Goal: Task Accomplishment & Management: Manage account settings

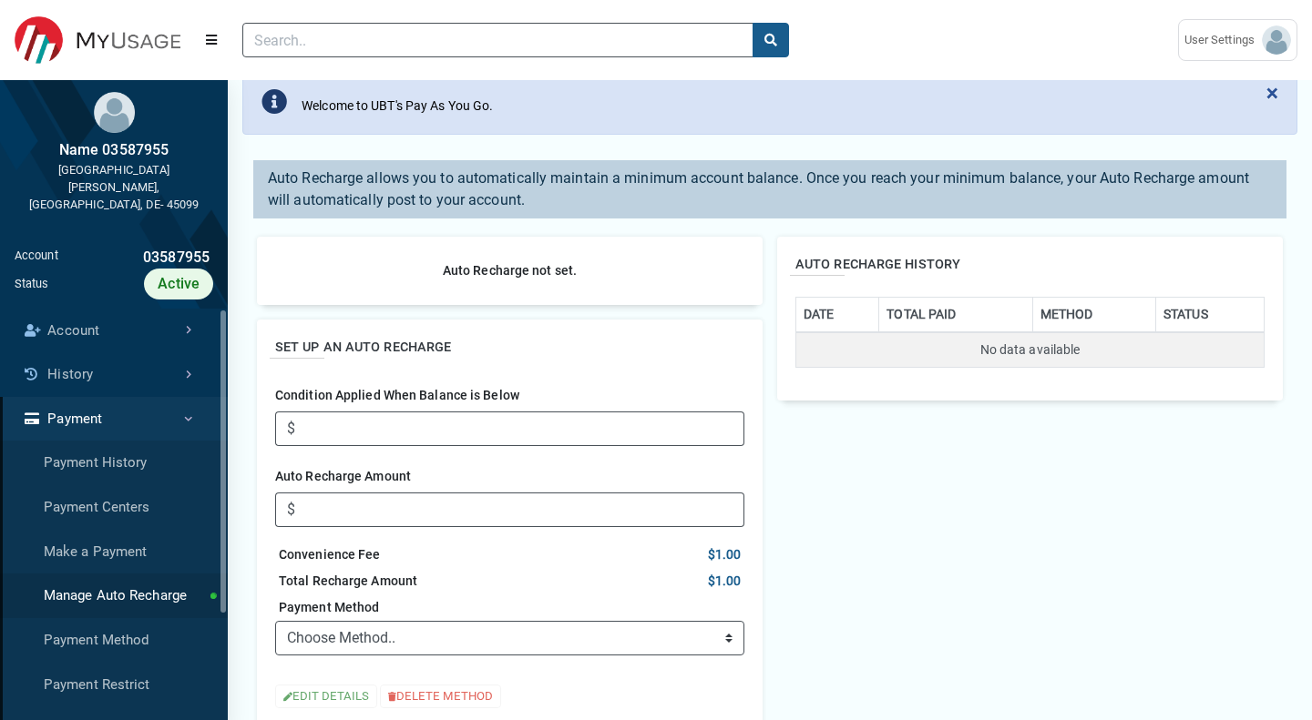
scroll to position [480, 0]
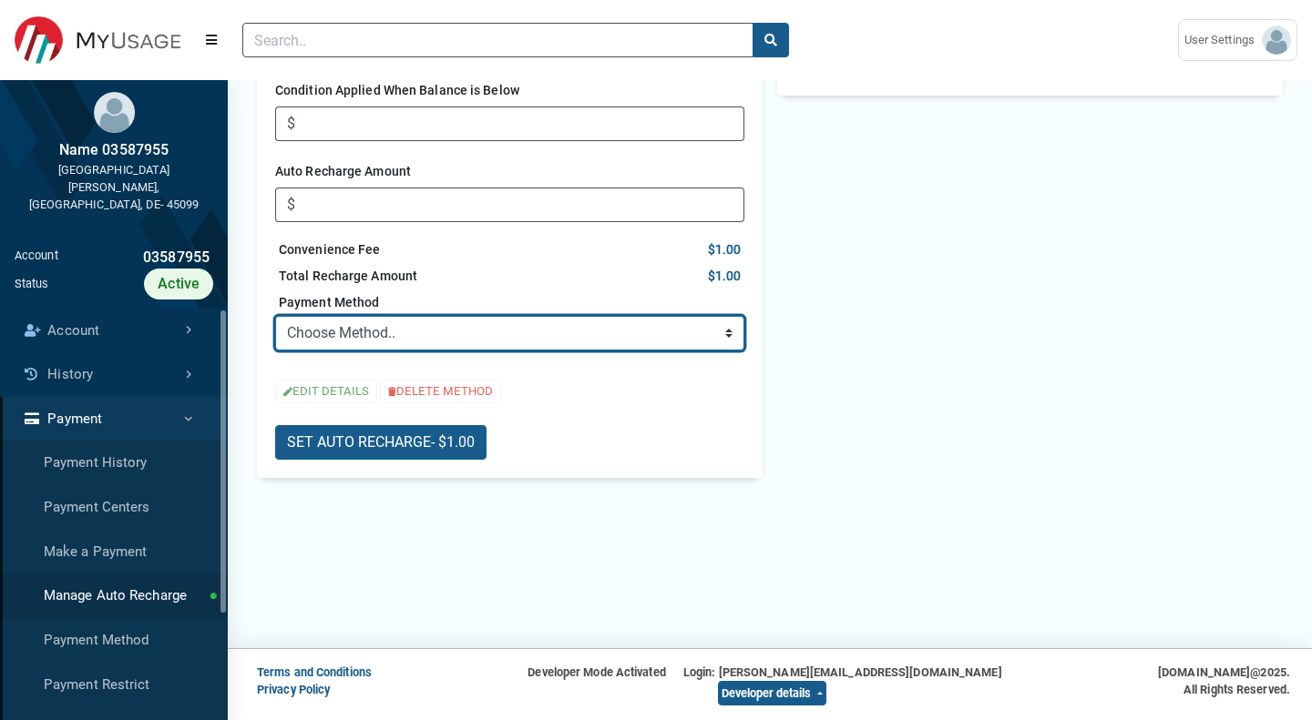
select select "95fa36b6-8620-40fa-8ca1-2ab52527cdcc"
click option "💳 xxxx xxxx xxxx 5454 (Mastercard)" at bounding box center [0, 0] width 0 height 0
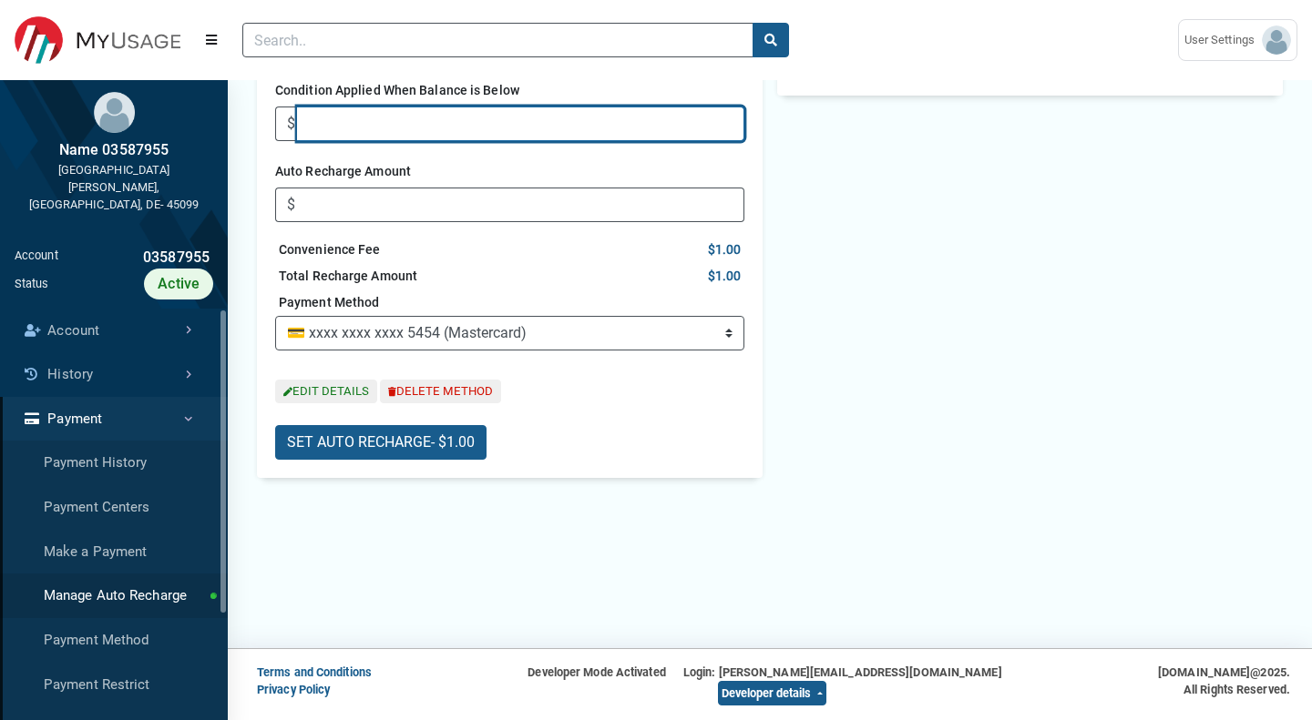
click at [351, 129] on input "Condition Applied When Balance is Below" at bounding box center [520, 124] width 447 height 35
type input "10"
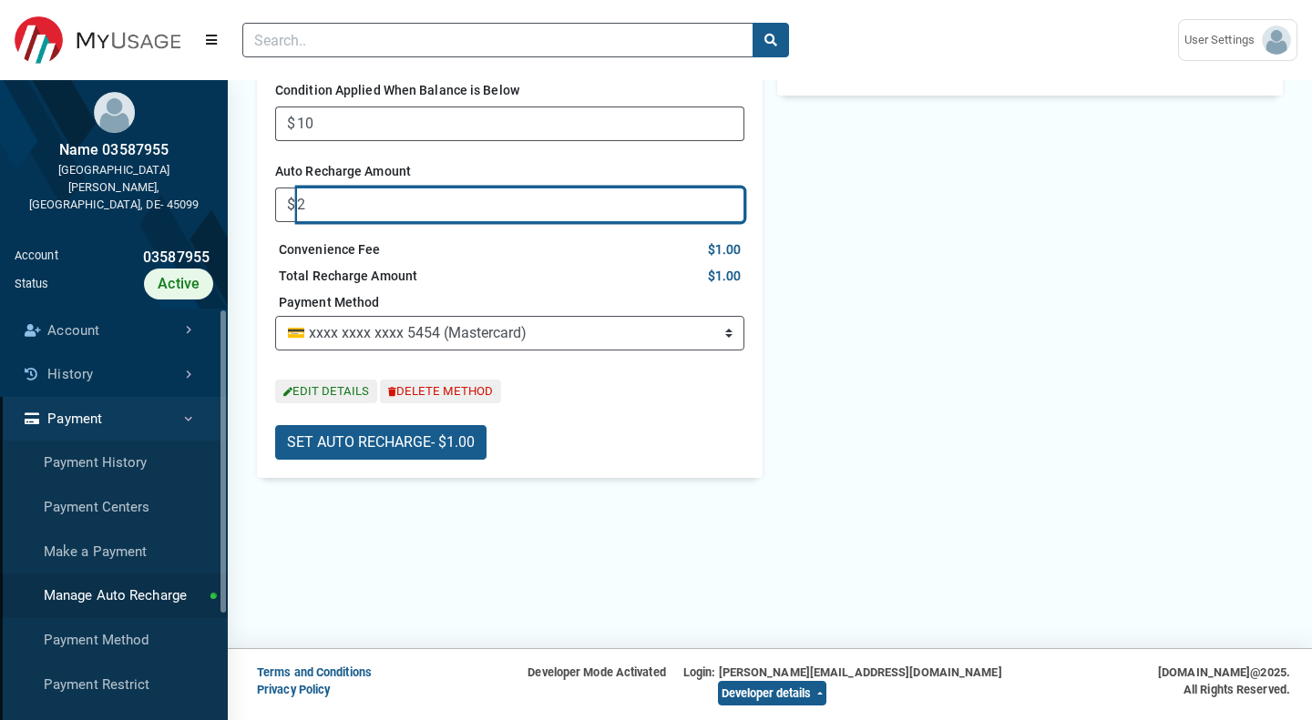
click at [348, 207] on input "2" at bounding box center [520, 205] width 447 height 35
type input "20"
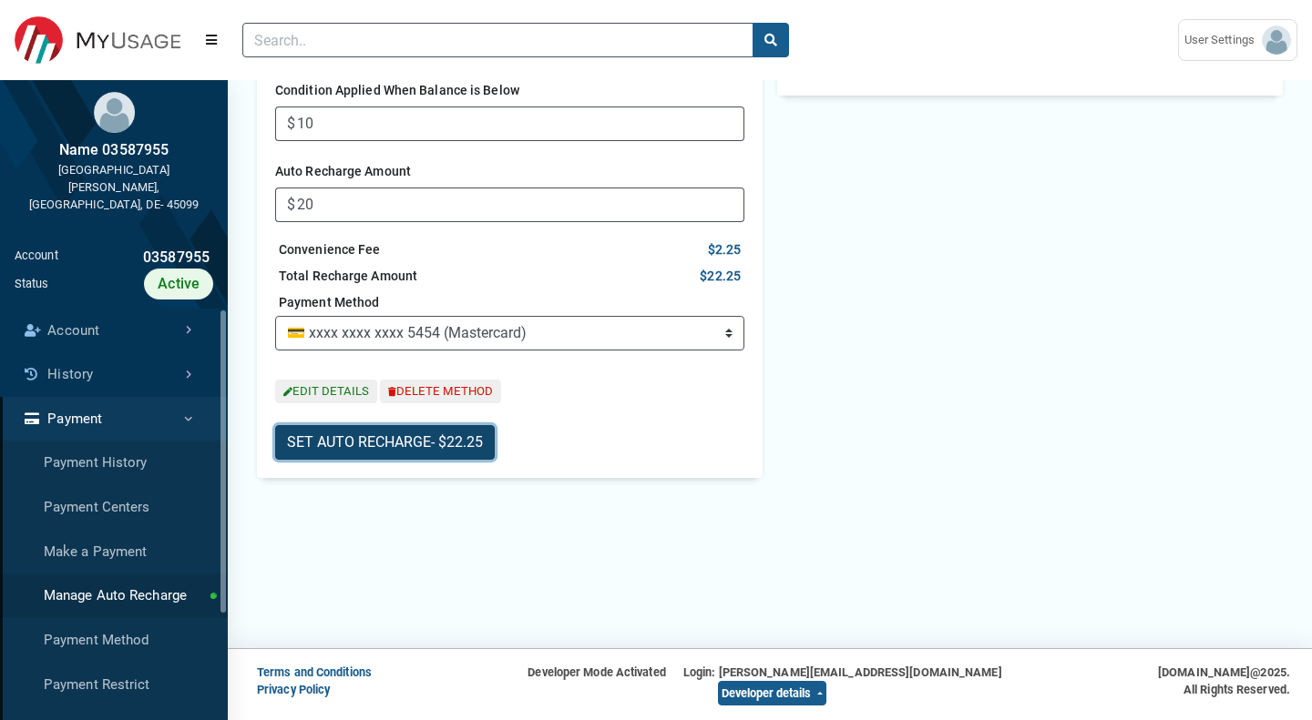
click at [400, 429] on button "SET AUTO RECHARGE - $22.25" at bounding box center [384, 442] width 219 height 35
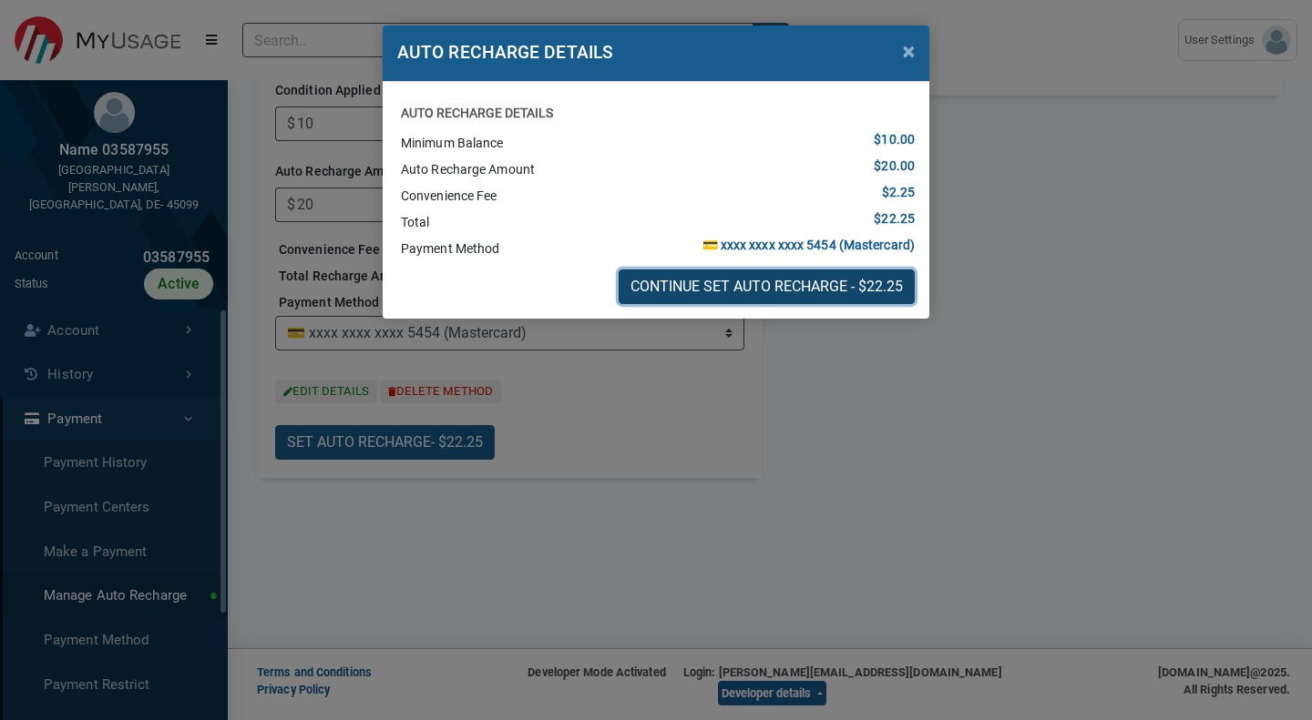
click at [728, 281] on button "CONTINUE SET AUTO RECHARGE - $22.25" at bounding box center [766, 287] width 296 height 35
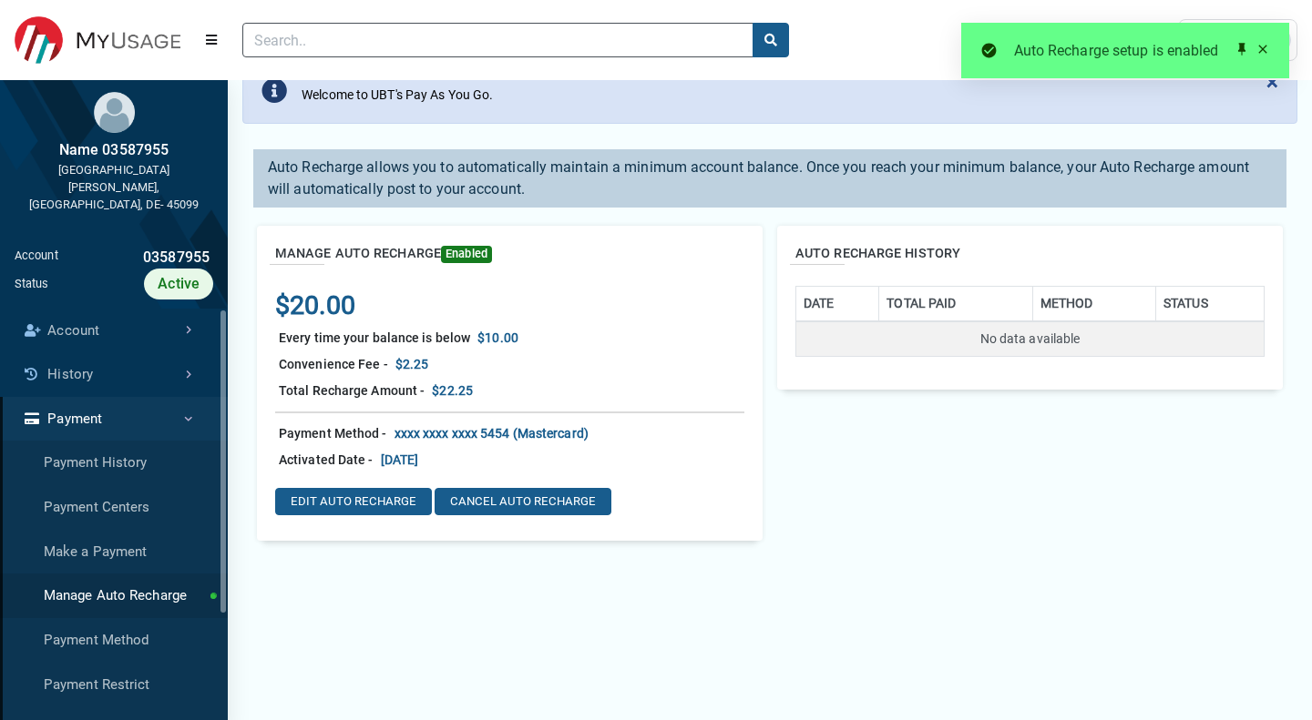
scroll to position [426, 0]
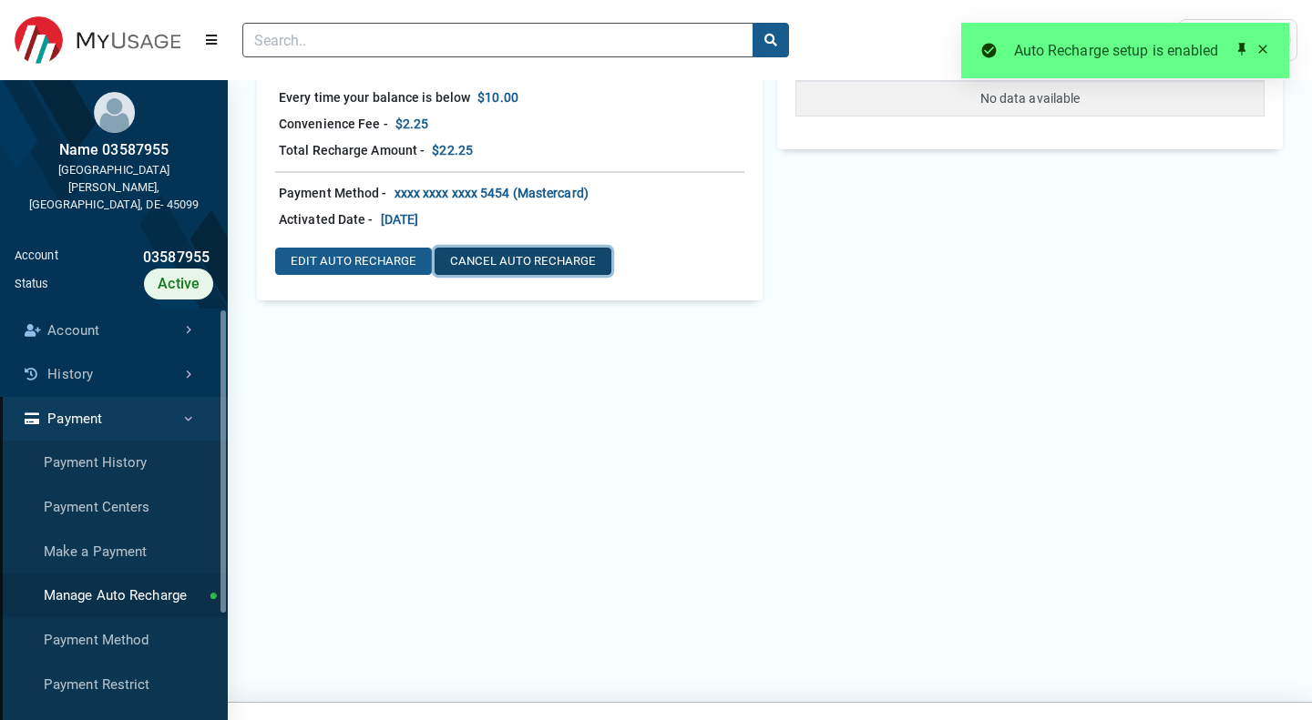
click at [468, 250] on button "CANCEL AUTO RECHARGE" at bounding box center [522, 261] width 177 height 27
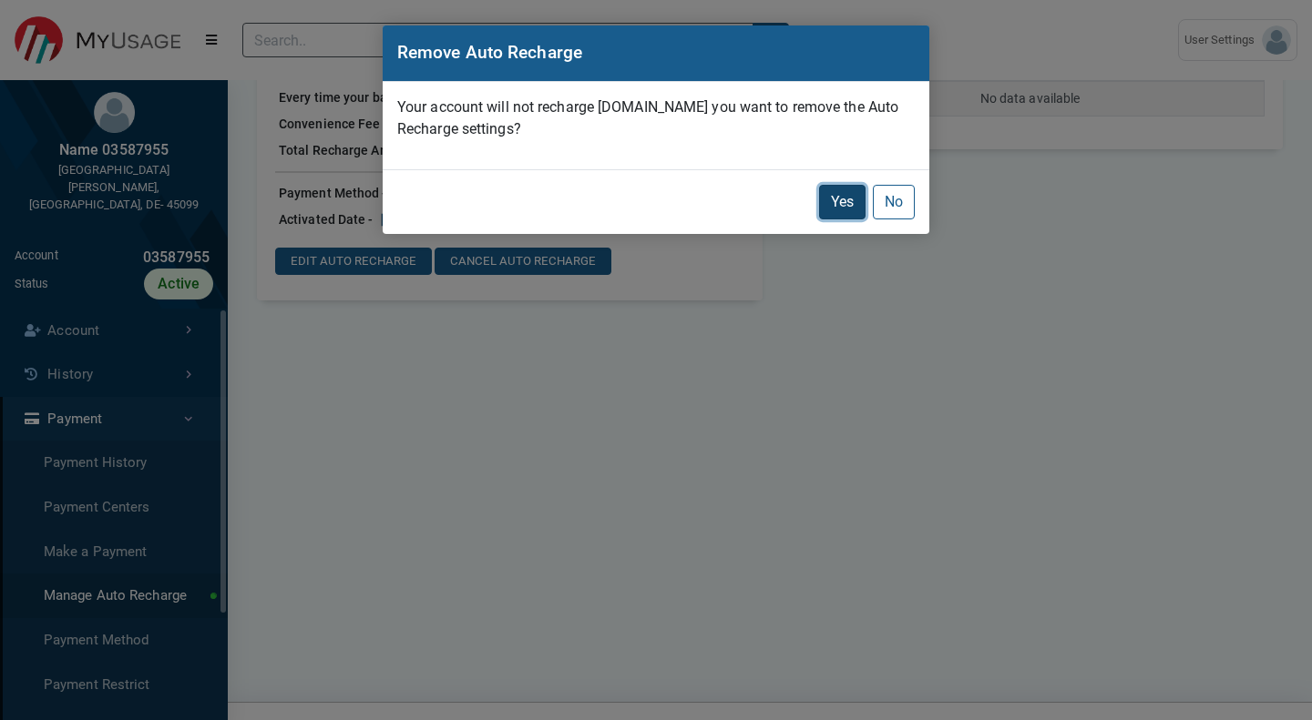
click at [825, 194] on button "Yes" at bounding box center [842, 202] width 46 height 35
